Goal: Find specific page/section: Find specific page/section

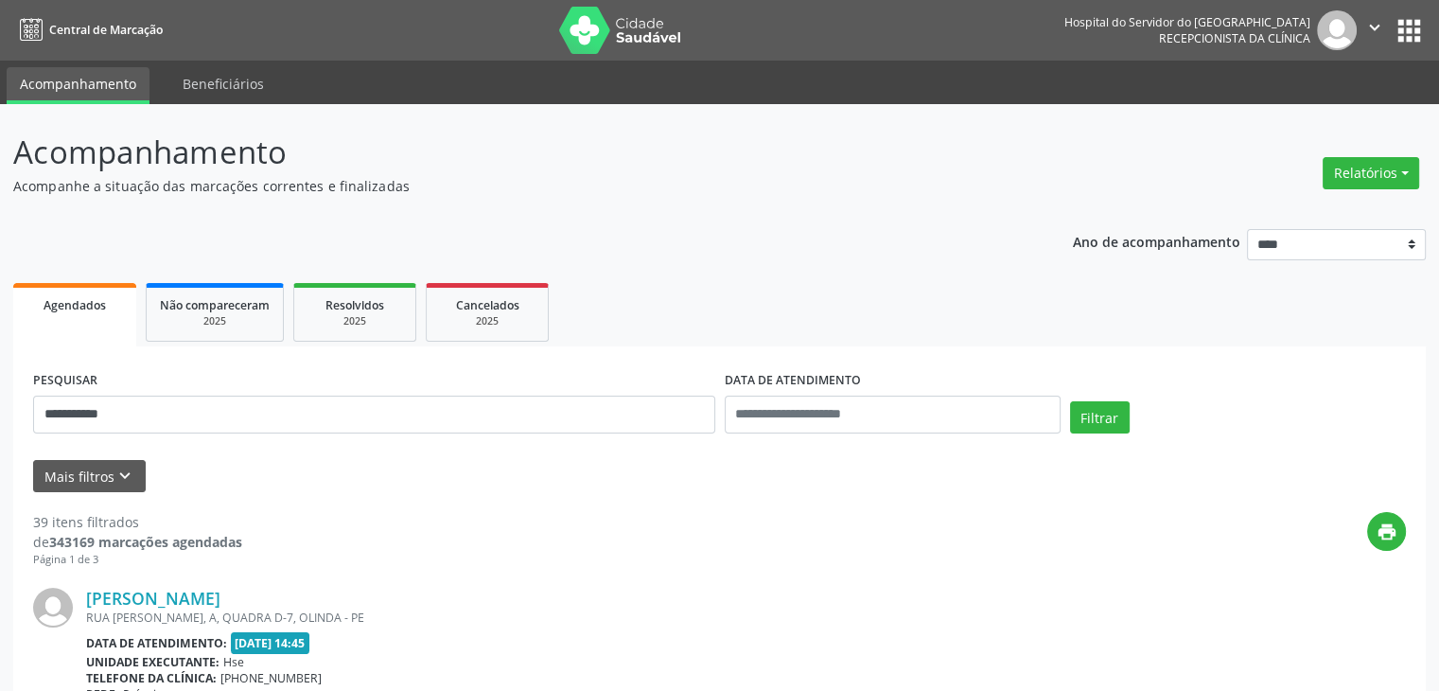
click at [1070, 401] on button "Filtrar" at bounding box center [1100, 417] width 60 height 32
click at [241, 592] on link "Thaiza [PERSON_NAME]" at bounding box center [181, 598] width 190 height 21
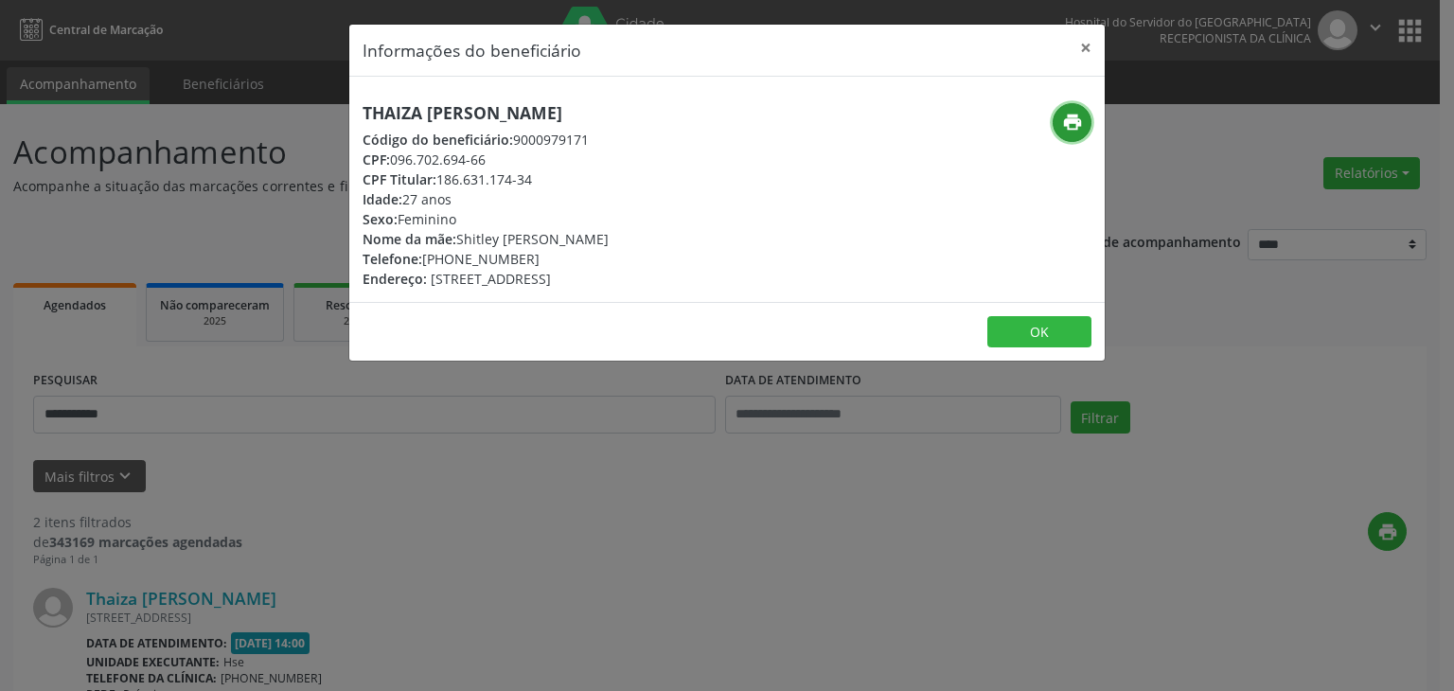
click at [1064, 127] on icon "print" at bounding box center [1072, 122] width 21 height 21
drag, startPoint x: 449, startPoint y: 255, endPoint x: 547, endPoint y: 257, distance: 98.5
click at [547, 257] on div "Telefone: [PHONE_NUMBER]" at bounding box center [485, 259] width 246 height 20
copy div "99885-7962"
drag, startPoint x: 440, startPoint y: 181, endPoint x: 538, endPoint y: 183, distance: 97.5
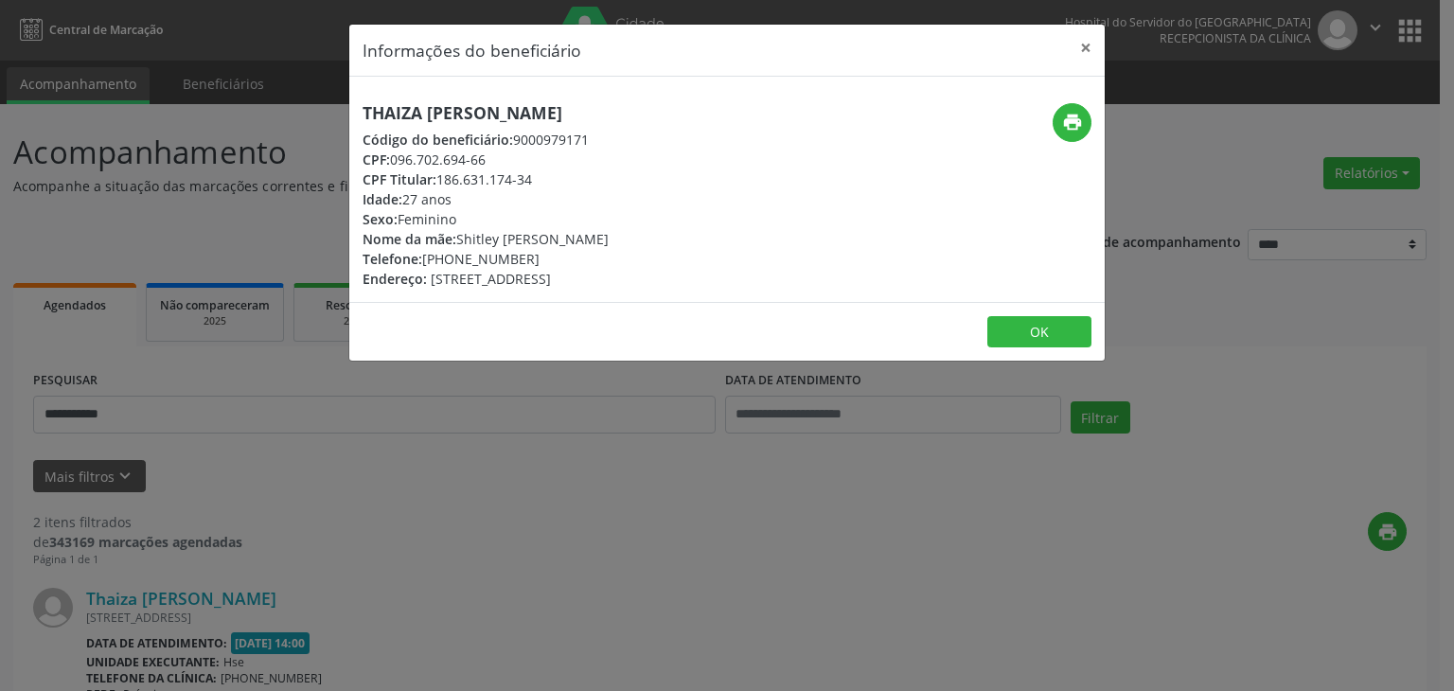
click at [538, 183] on div "CPF Titular: 186.631.174-34" at bounding box center [485, 179] width 246 height 20
copy div "186.631.174-34"
click at [1084, 53] on button "×" at bounding box center [1085, 48] width 38 height 46
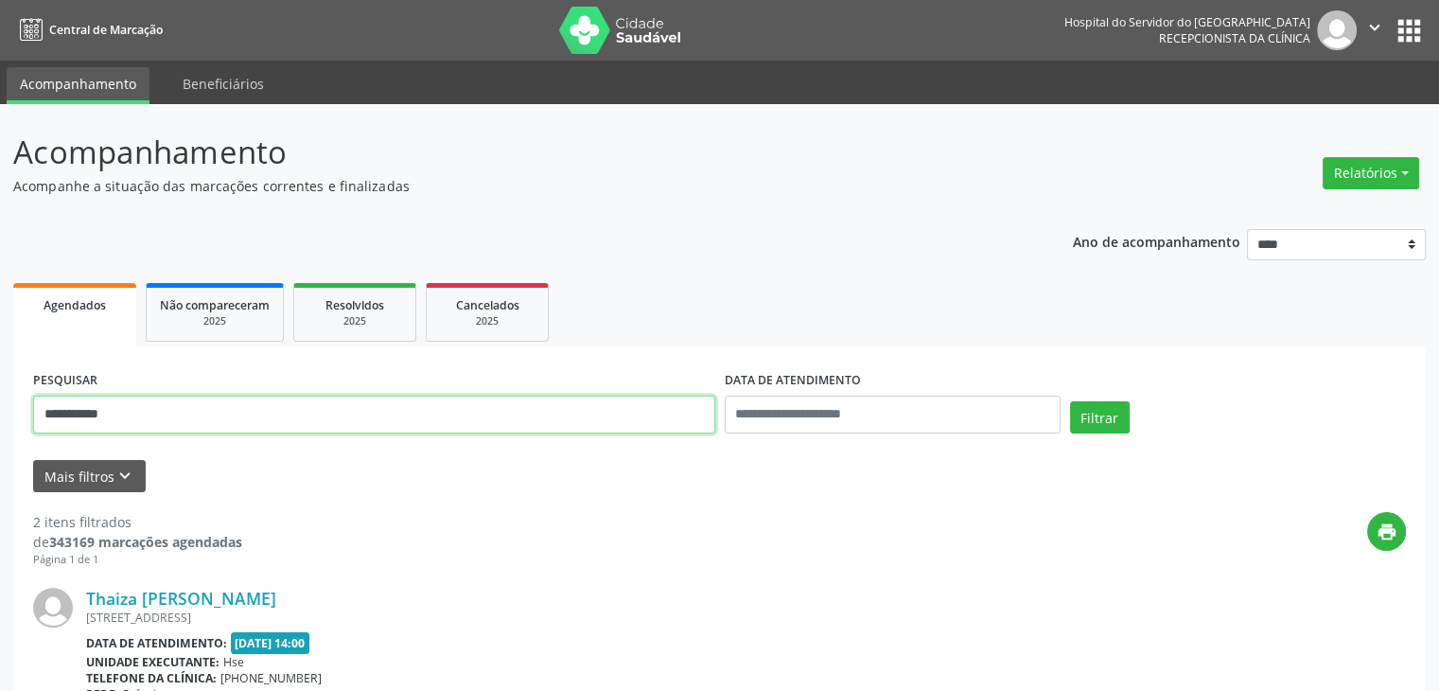
drag, startPoint x: 423, startPoint y: 410, endPoint x: 64, endPoint y: 421, distance: 358.8
click at [64, 421] on input "**********" at bounding box center [374, 415] width 682 height 38
click at [185, 415] on input "**********" at bounding box center [374, 415] width 682 height 38
drag, startPoint x: 185, startPoint y: 415, endPoint x: 0, endPoint y: 417, distance: 185.5
click at [0, 417] on div "**********" at bounding box center [719, 641] width 1439 height 1074
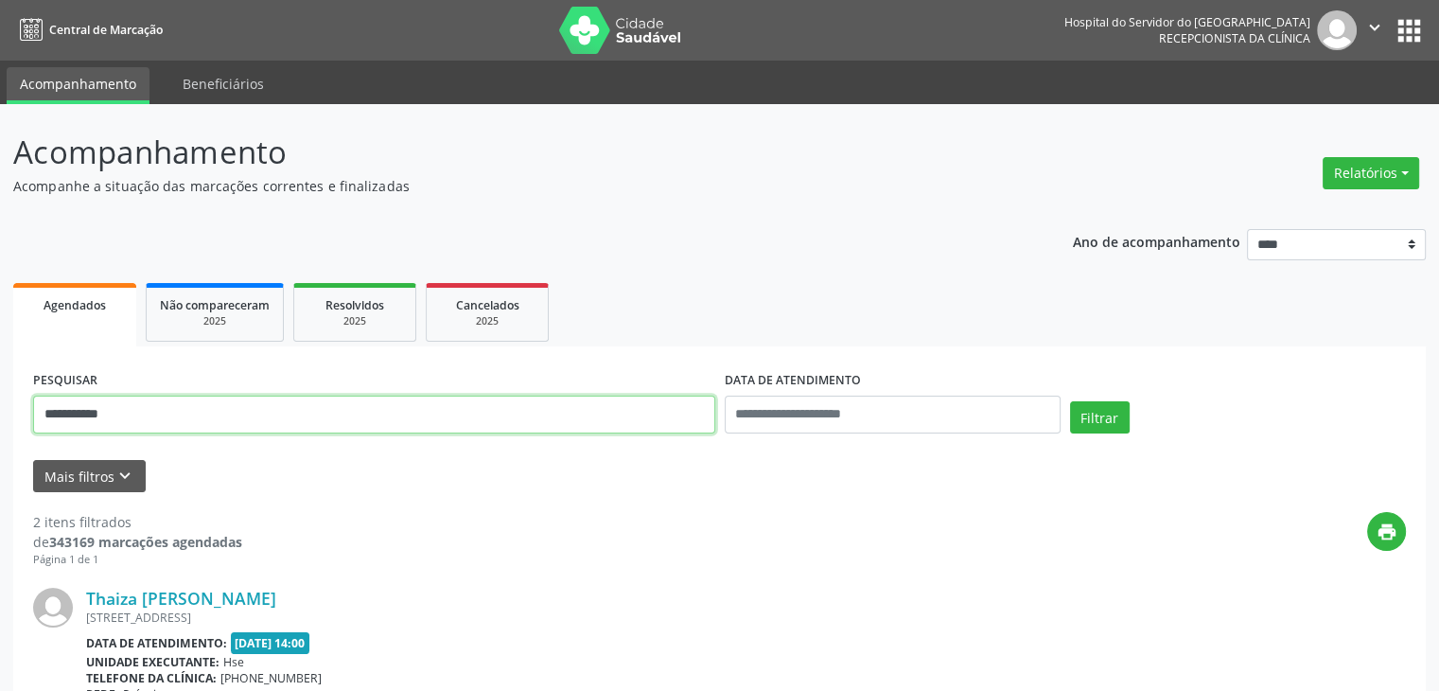
paste input "***"
type input "**********"
click at [1070, 401] on button "Filtrar" at bounding box center [1100, 417] width 60 height 32
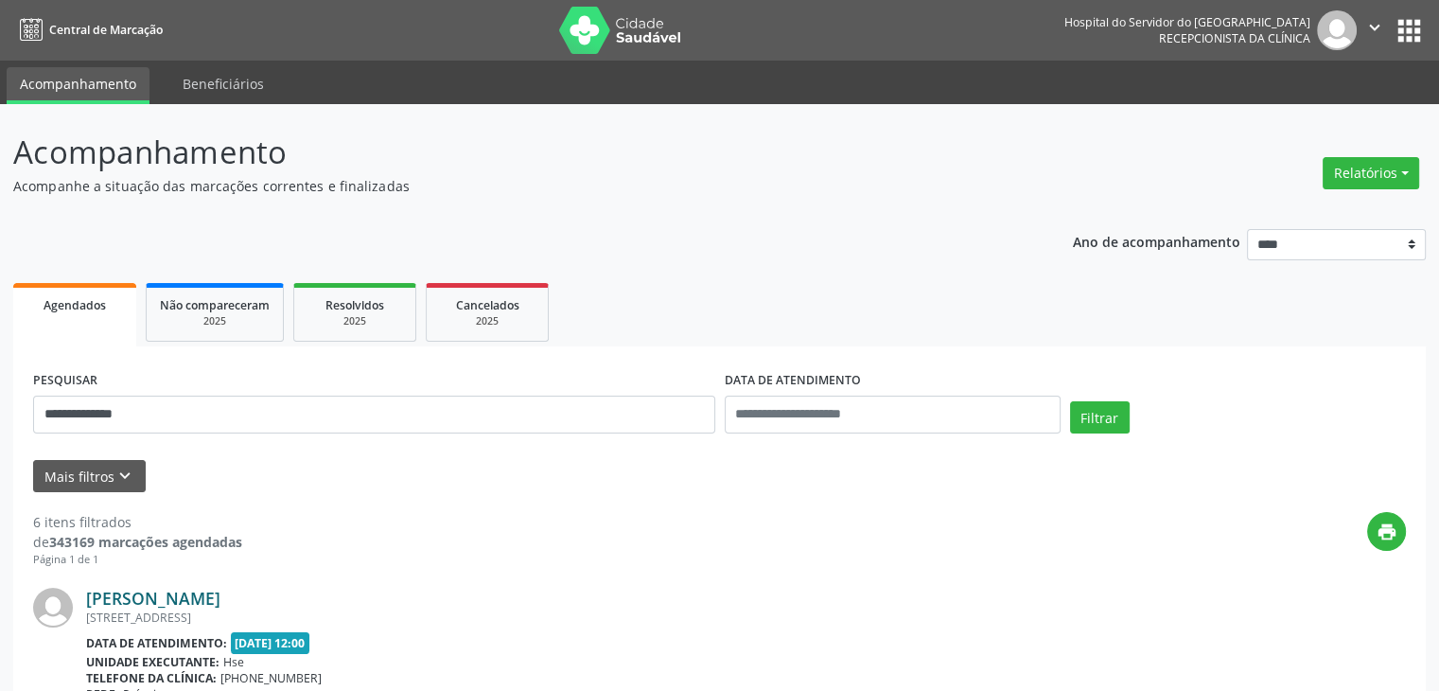
click at [220, 603] on link "[PERSON_NAME]" at bounding box center [153, 598] width 134 height 21
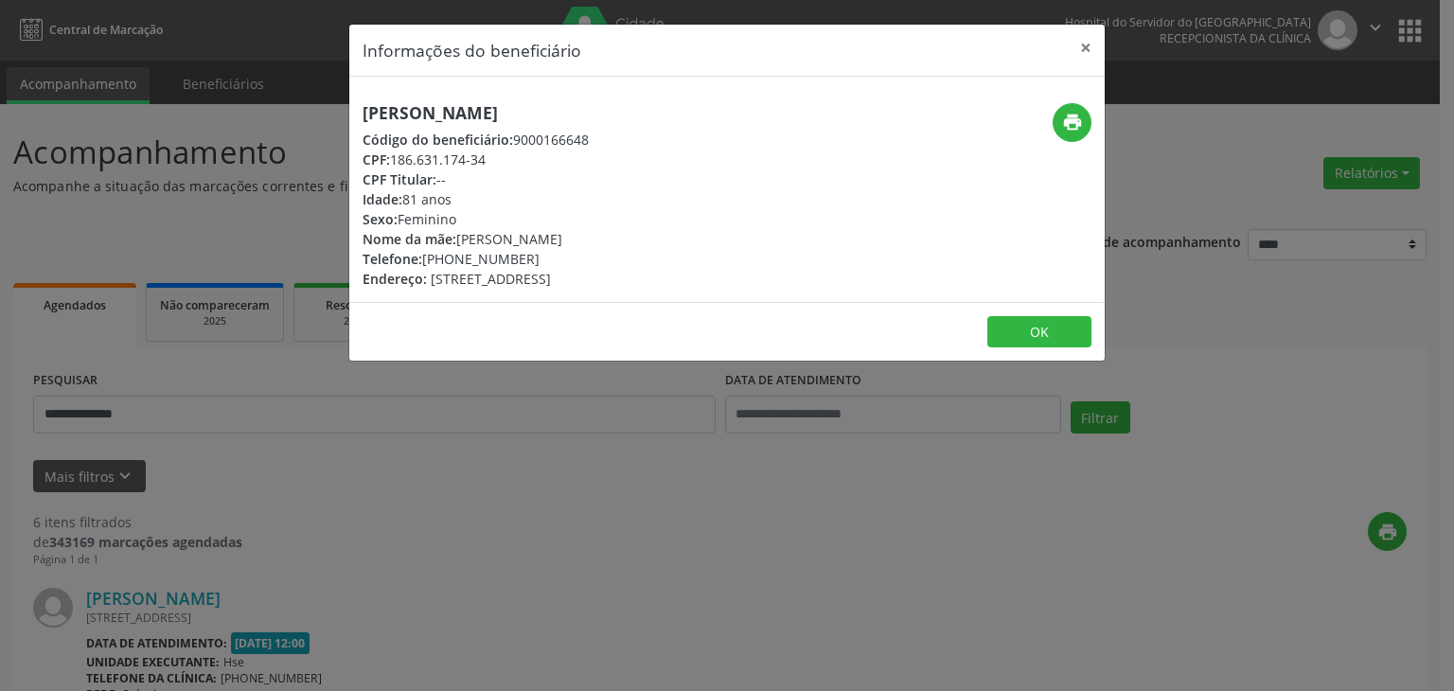
drag, startPoint x: 727, startPoint y: 111, endPoint x: 361, endPoint y: 113, distance: 365.3
click at [362, 113] on h5 "[PERSON_NAME]" at bounding box center [475, 113] width 226 height 20
copy h5 "[PERSON_NAME]"
click at [1077, 49] on button "×" at bounding box center [1085, 48] width 38 height 46
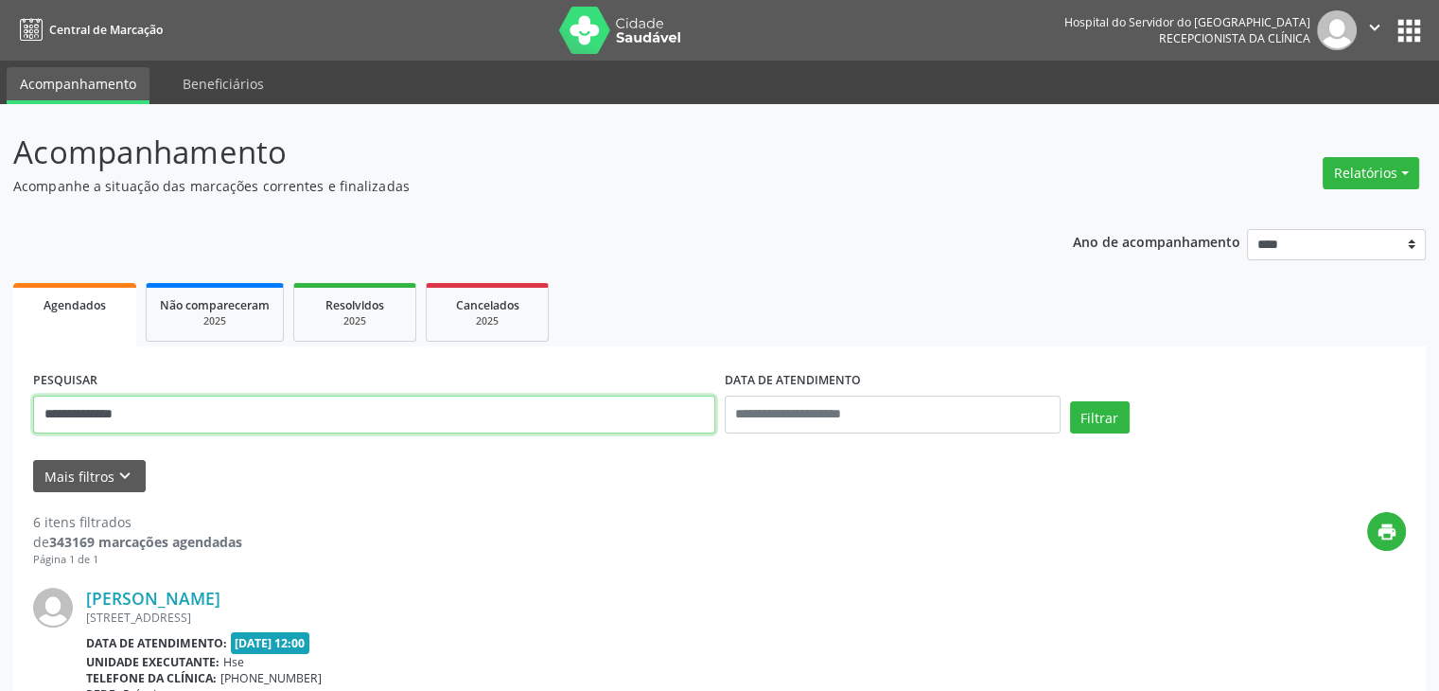
drag, startPoint x: 257, startPoint y: 407, endPoint x: 0, endPoint y: 356, distance: 262.4
type input "**********"
click at [1070, 401] on button "Filtrar" at bounding box center [1100, 417] width 60 height 32
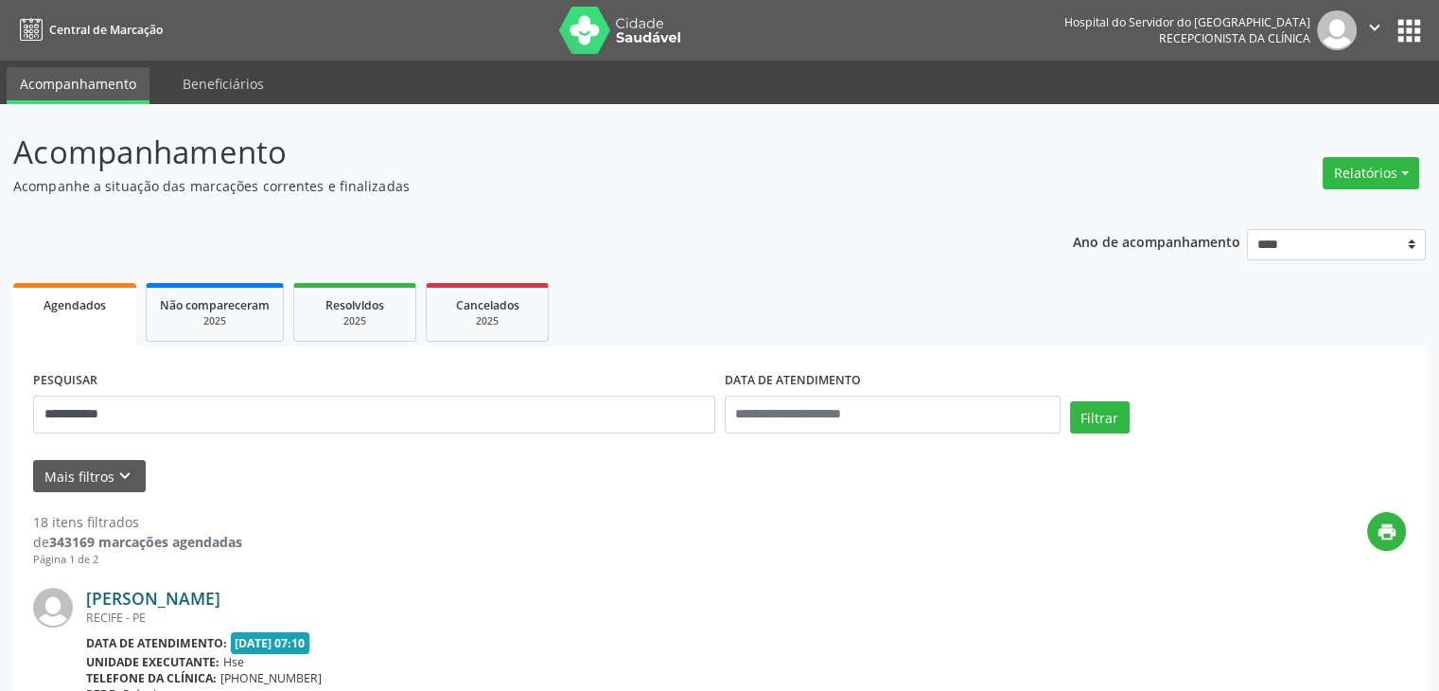
click at [220, 595] on link "[PERSON_NAME]" at bounding box center [153, 598] width 134 height 21
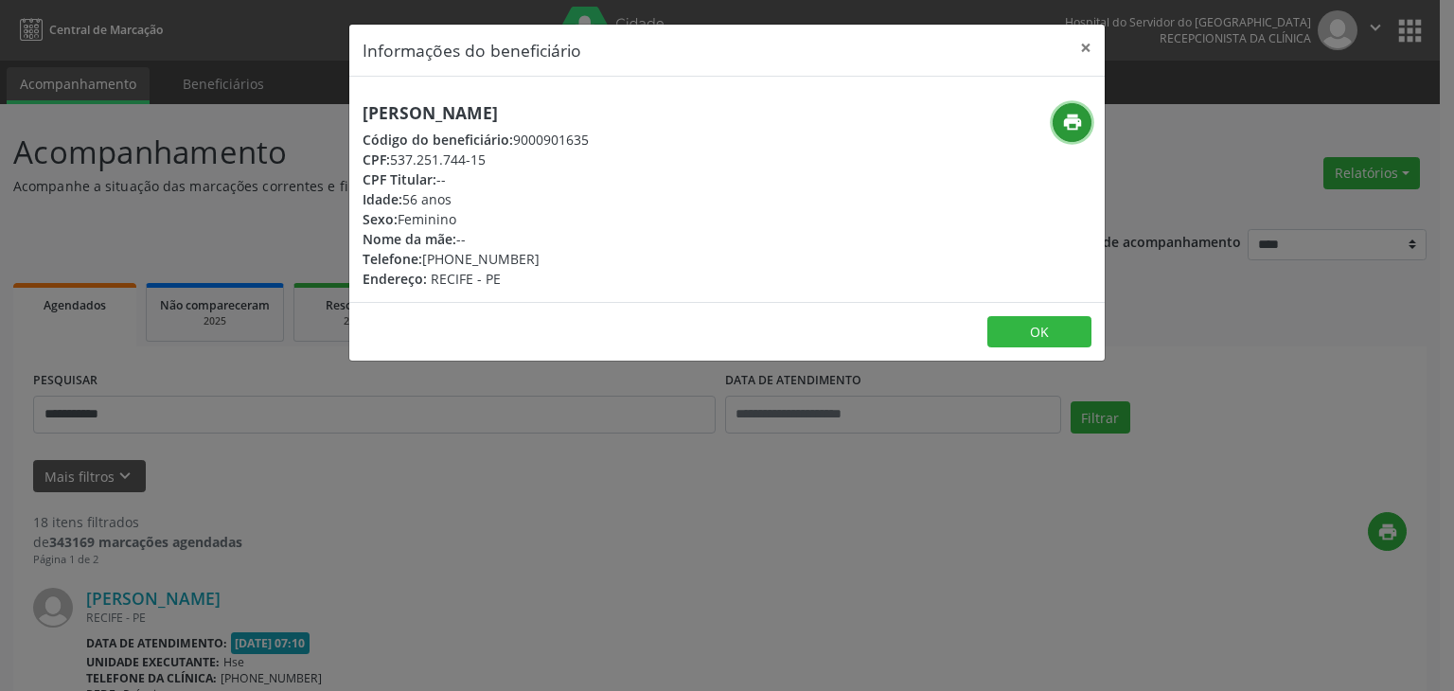
click at [1070, 124] on icon "print" at bounding box center [1072, 122] width 21 height 21
drag, startPoint x: 459, startPoint y: 258, endPoint x: 529, endPoint y: 258, distance: 70.0
click at [529, 258] on div "Telefone: [PHONE_NUMBER]" at bounding box center [475, 259] width 226 height 20
copy div "99688-8816"
click at [1086, 41] on button "×" at bounding box center [1085, 48] width 38 height 46
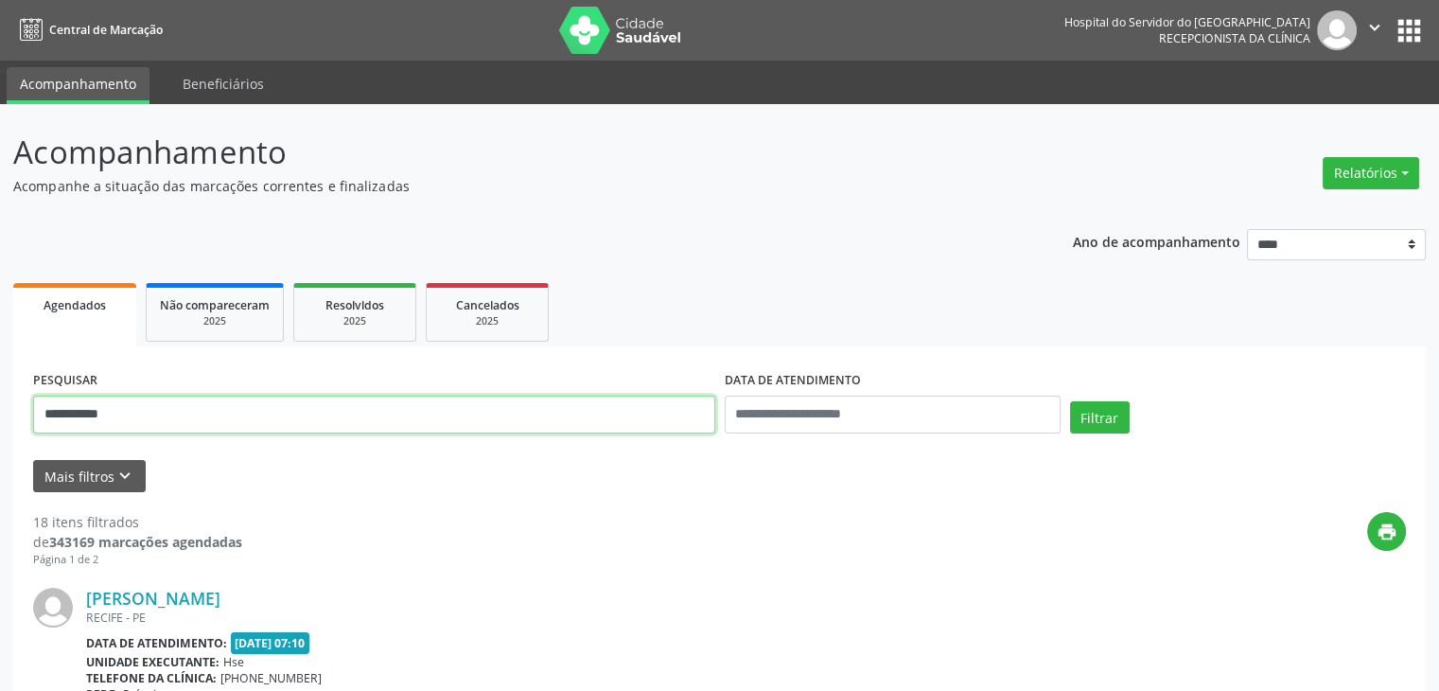
drag, startPoint x: 348, startPoint y: 406, endPoint x: 0, endPoint y: 391, distance: 348.6
click at [1070, 401] on button "Filtrar" at bounding box center [1100, 417] width 60 height 32
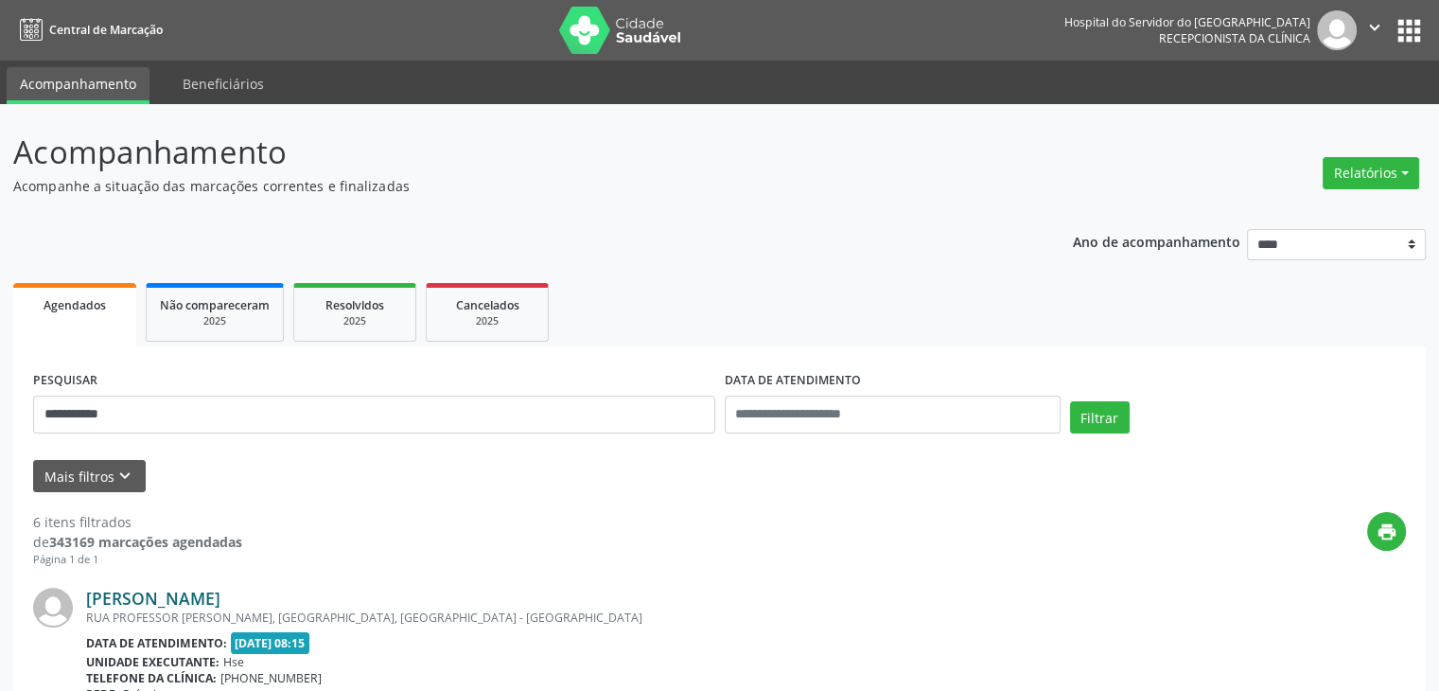
click at [151, 599] on link "[PERSON_NAME]" at bounding box center [153, 598] width 134 height 21
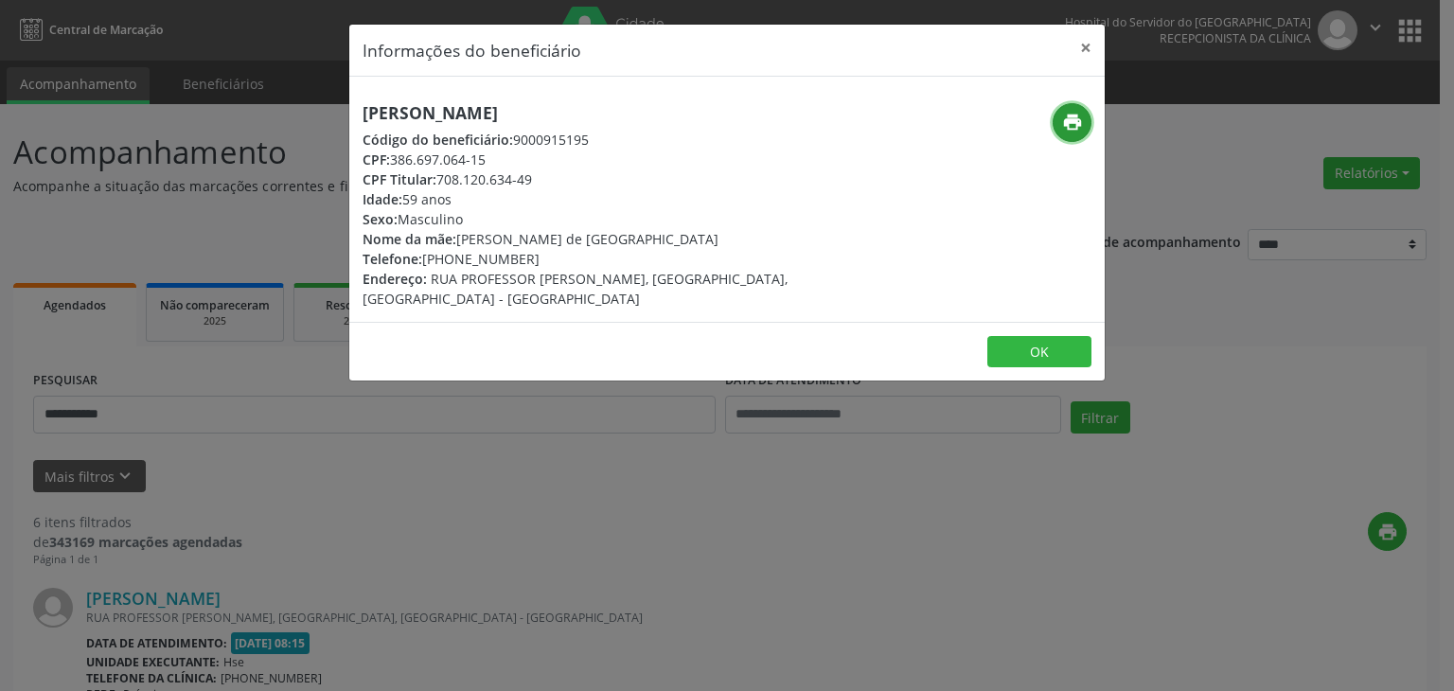
click at [1074, 112] on icon "print" at bounding box center [1072, 122] width 21 height 21
drag, startPoint x: 439, startPoint y: 177, endPoint x: 564, endPoint y: 182, distance: 125.0
click at [564, 182] on div "CPF Titular: 708.120.634-49" at bounding box center [600, 179] width 477 height 20
copy div "708.120.634-49"
drag, startPoint x: 460, startPoint y: 258, endPoint x: 571, endPoint y: 255, distance: 110.8
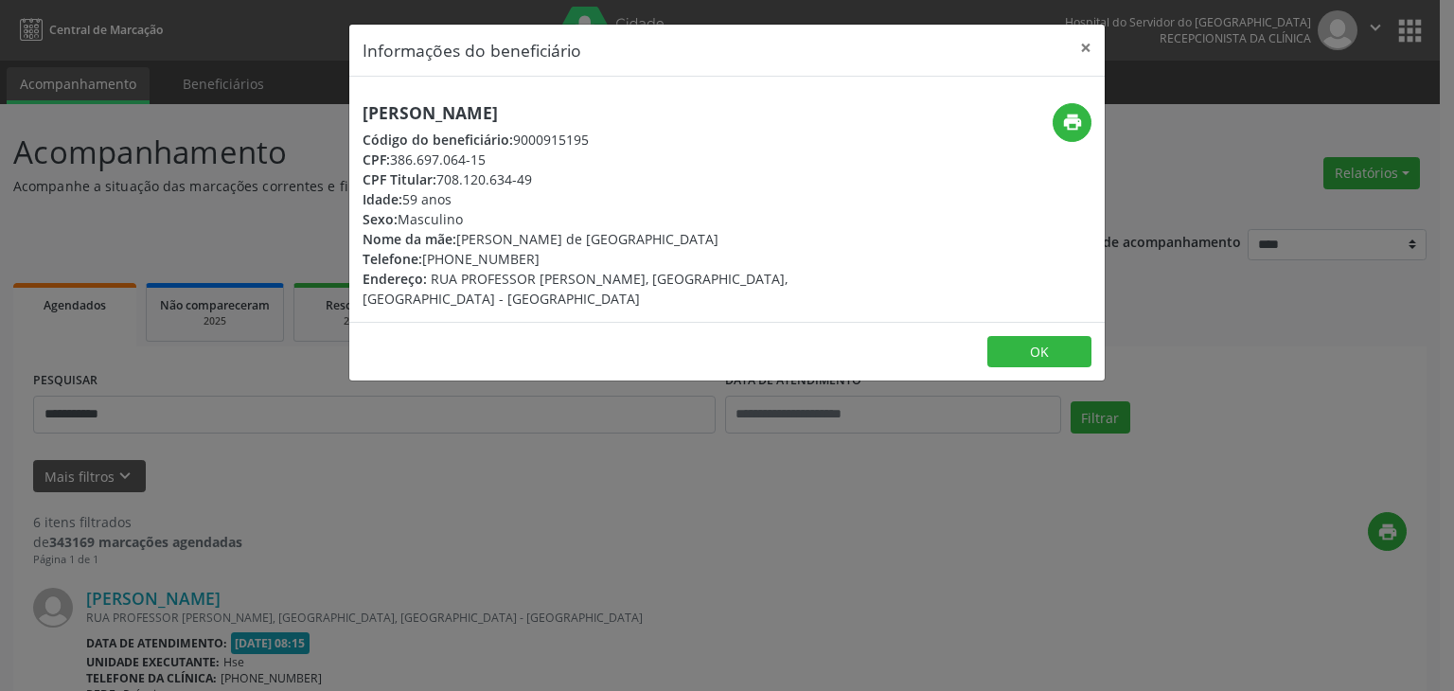
click at [571, 255] on div "Telefone: [PHONE_NUMBER]" at bounding box center [600, 259] width 477 height 20
copy div "99681-1168"
drag, startPoint x: 439, startPoint y: 176, endPoint x: 562, endPoint y: 185, distance: 123.4
click at [562, 185] on div "CPF Titular: 708.120.634-49" at bounding box center [600, 179] width 477 height 20
copy div "708.120.634-49"
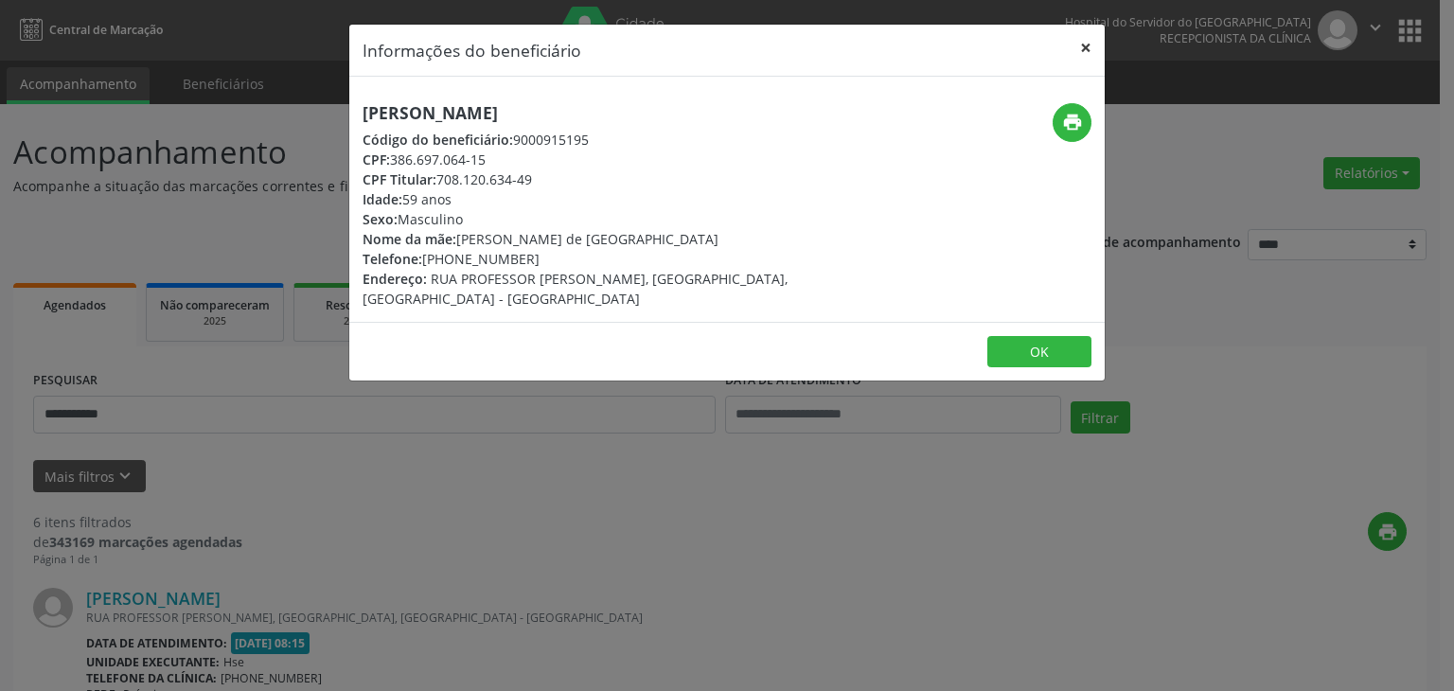
click at [1100, 49] on button "×" at bounding box center [1085, 48] width 38 height 46
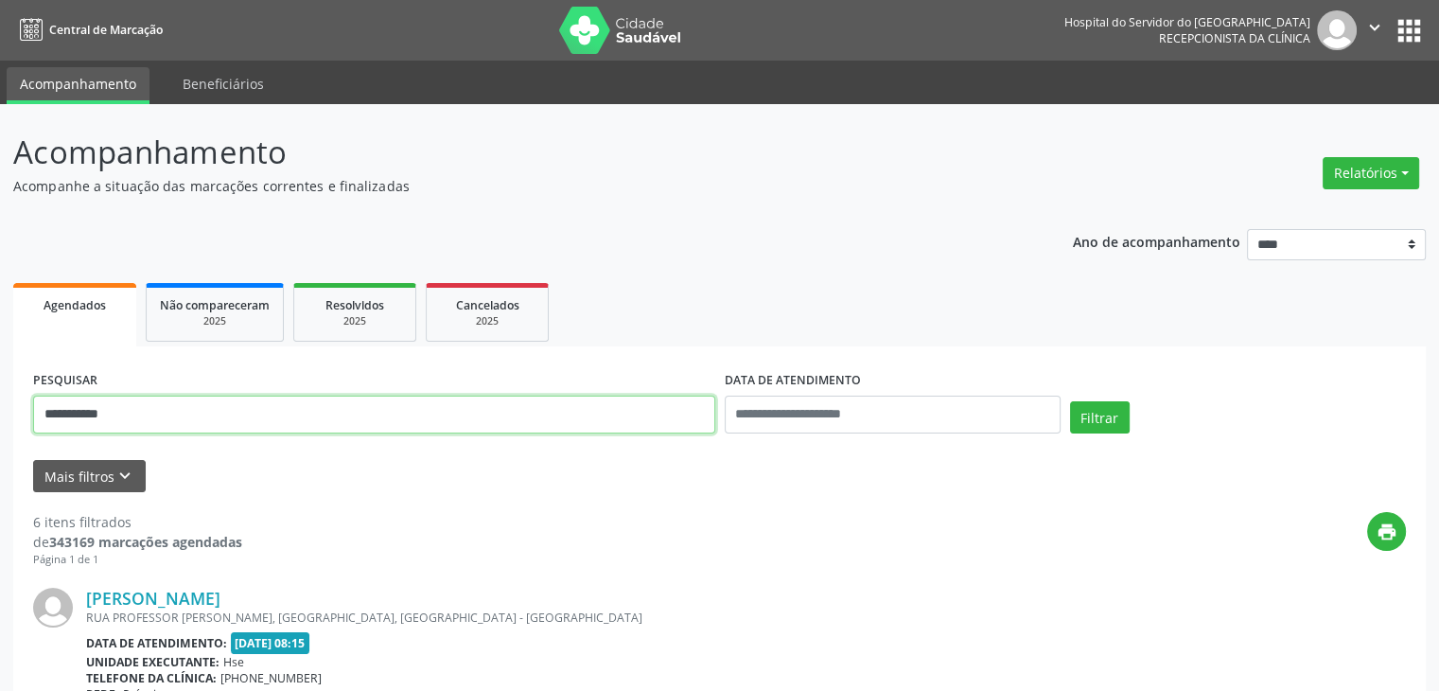
drag, startPoint x: 320, startPoint y: 415, endPoint x: 4, endPoint y: 428, distance: 316.3
paste input "***"
type input "**********"
click at [1070, 401] on button "Filtrar" at bounding box center [1100, 417] width 60 height 32
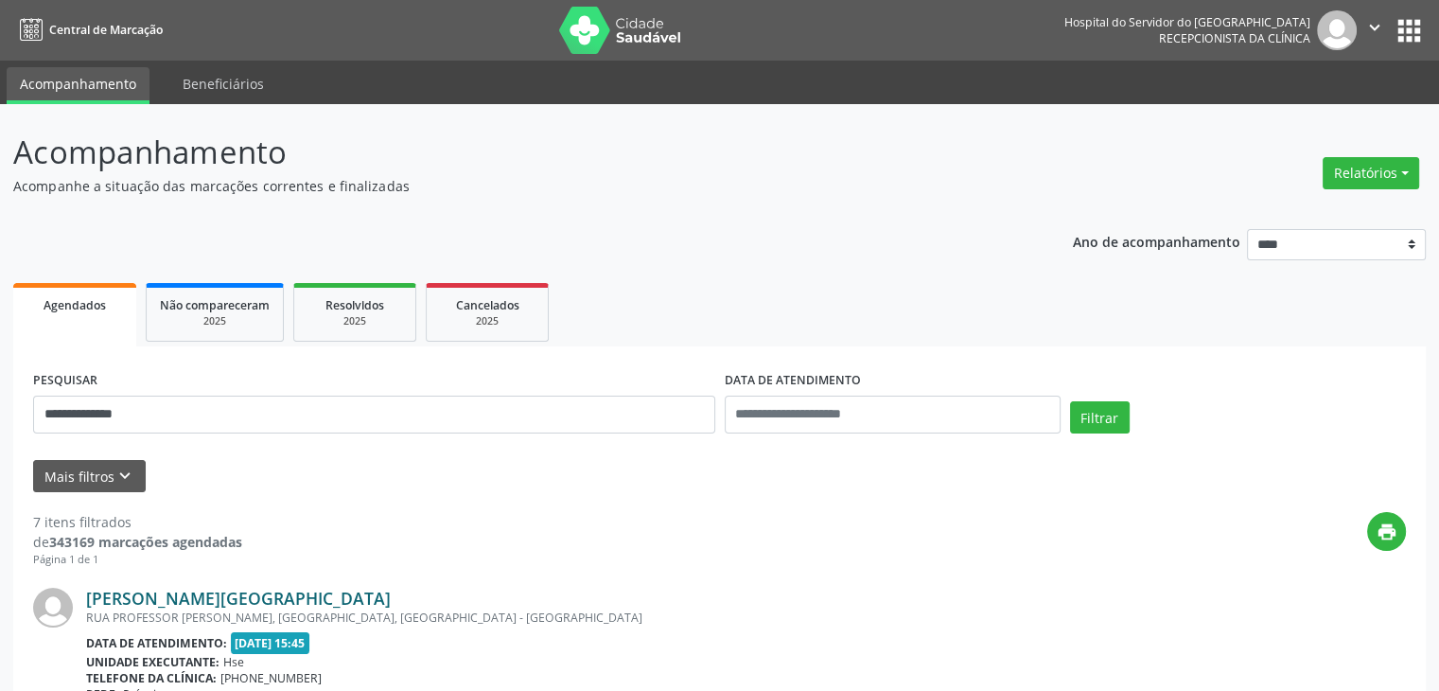
click at [310, 599] on link "[PERSON_NAME][GEOGRAPHIC_DATA]" at bounding box center [238, 598] width 305 height 21
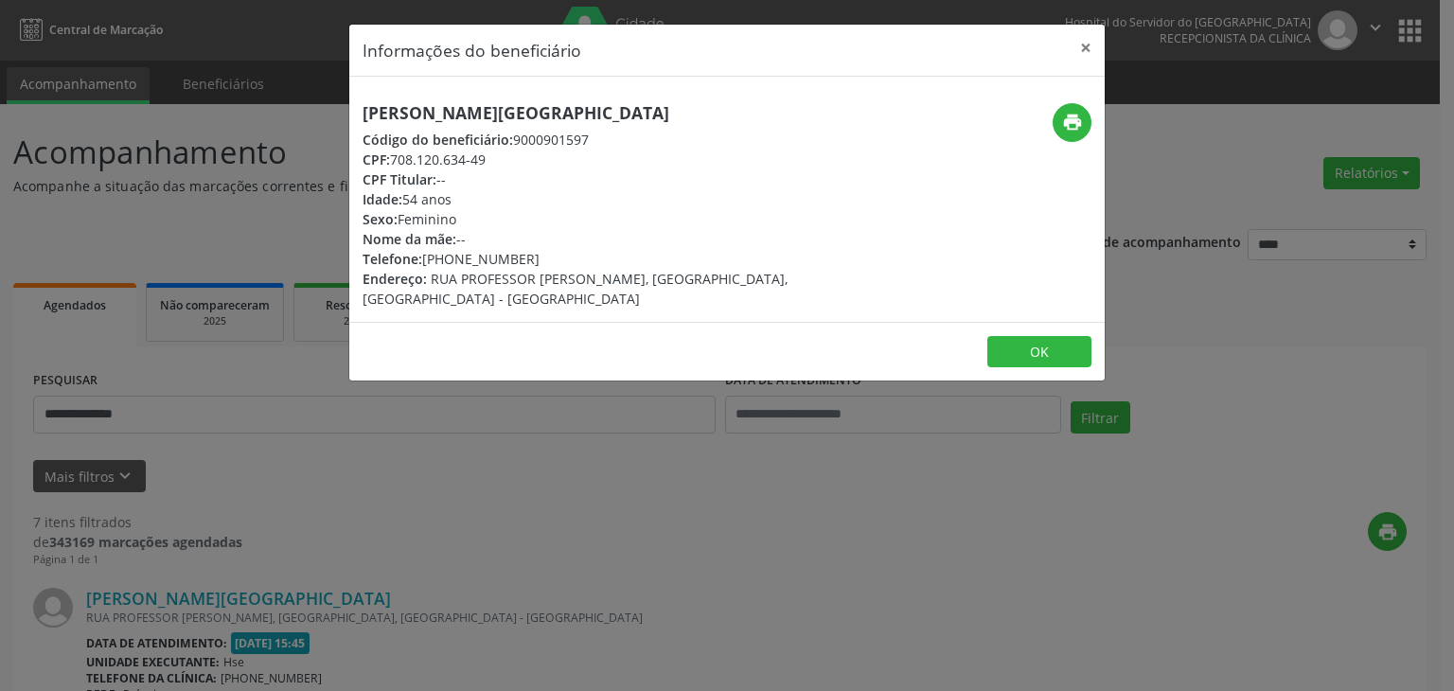
drag, startPoint x: 685, startPoint y: 115, endPoint x: 369, endPoint y: 99, distance: 316.4
click at [363, 96] on div "[PERSON_NAME][GEOGRAPHIC_DATA] Código do beneficiário: 9000901597 CPF: 708.120.…" at bounding box center [726, 199] width 755 height 245
copy h5 "[PERSON_NAME][GEOGRAPHIC_DATA]"
click at [1094, 47] on button "×" at bounding box center [1085, 48] width 38 height 46
